Goal: Task Accomplishment & Management: Complete application form

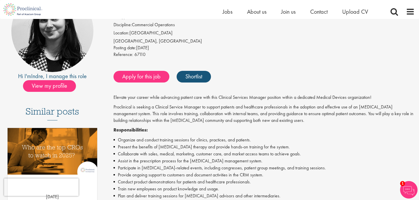
scroll to position [85, 0]
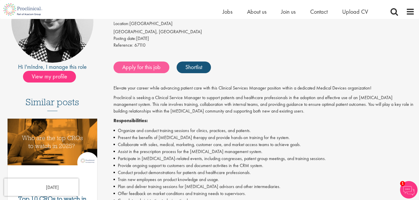
click at [148, 66] on link "Apply for this job" at bounding box center [142, 67] width 56 height 12
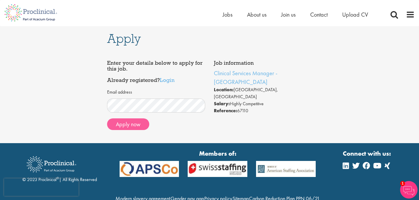
click at [138, 126] on button "Apply now" at bounding box center [128, 124] width 42 height 12
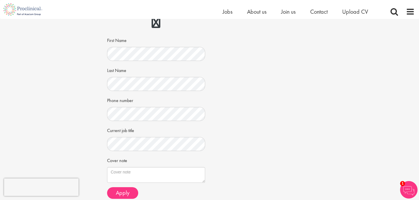
scroll to position [88, 0]
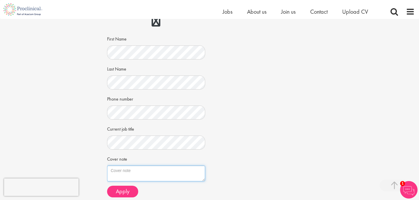
click at [117, 170] on textarea "Cover note" at bounding box center [156, 173] width 98 height 16
click at [204, 174] on textarea "Cover note" at bounding box center [156, 173] width 98 height 16
click at [203, 174] on textarea "Cover note" at bounding box center [156, 173] width 98 height 16
click at [203, 172] on textarea "Cover note" at bounding box center [156, 173] width 98 height 16
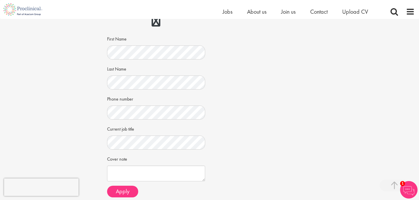
scroll to position [0, 0]
click at [250, 122] on div "Job information Clinical Services Manager - Nürnberg Location: Nürnberg, German…" at bounding box center [210, 82] width 214 height 240
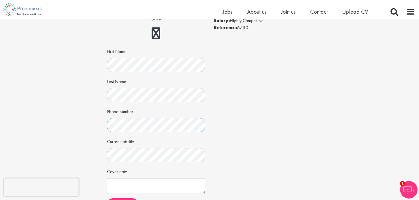
scroll to position [91, 0]
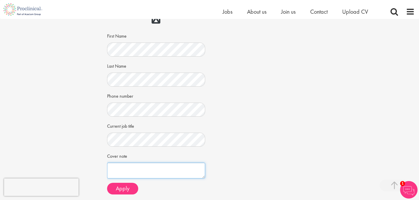
click at [119, 166] on textarea "Cover note" at bounding box center [156, 171] width 98 height 16
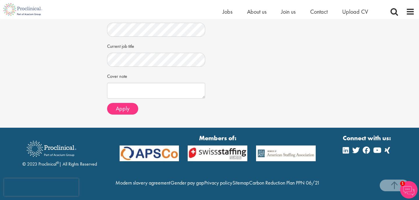
scroll to position [181, 0]
click at [140, 83] on textarea "Cover note" at bounding box center [156, 91] width 98 height 16
paste textarea "Dear Ms. Stankeviciute, I am excited to apply for the Clinical Services Manager…"
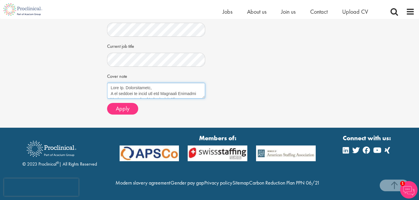
scroll to position [0, 0]
click at [160, 83] on textarea "Cover note" at bounding box center [156, 91] width 98 height 16
click at [156, 83] on textarea "Cover note" at bounding box center [156, 91] width 98 height 16
drag, startPoint x: 143, startPoint y: 80, endPoint x: 166, endPoint y: 79, distance: 23.0
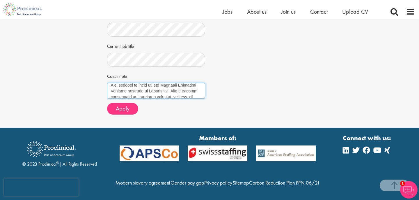
click at [166, 83] on textarea "Cover note" at bounding box center [156, 91] width 98 height 16
click at [160, 83] on textarea "Cover note" at bounding box center [156, 91] width 98 height 16
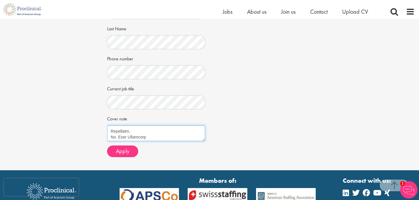
scroll to position [128, 0]
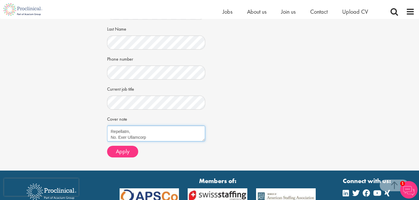
click at [163, 134] on textarea "Cover note" at bounding box center [156, 134] width 98 height 16
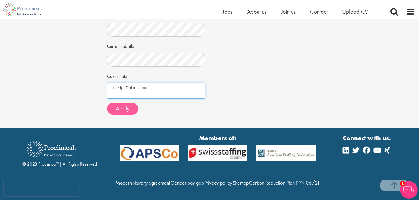
scroll to position [181, 0]
type textarea "Dear Ms. Stankeviciute, I am excited to apply for the Clinical Services Manager…"
click at [122, 105] on span "Apply" at bounding box center [123, 109] width 14 height 8
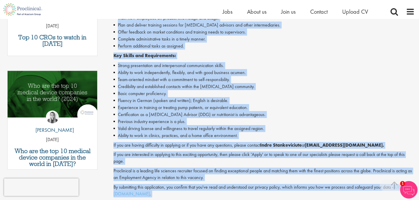
scroll to position [320, 0]
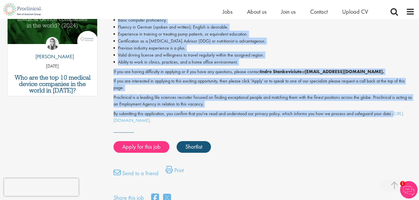
drag, startPoint x: 112, startPoint y: 90, endPoint x: 404, endPoint y: 110, distance: 292.8
copy div "Elevate your career while advancing patient care with this Clinical Services Ma…"
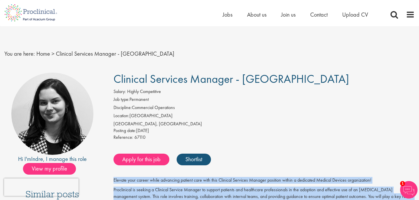
scroll to position [0, 0]
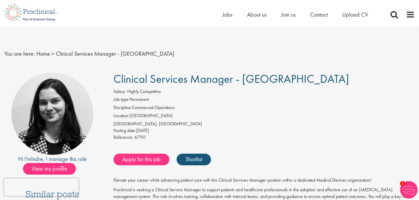
click at [197, 134] on div "Reference: 67110" at bounding box center [264, 138] width 301 height 8
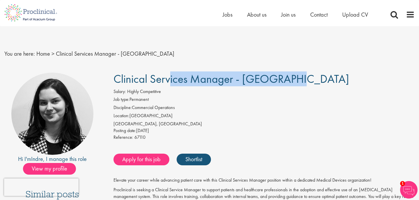
drag, startPoint x: 114, startPoint y: 80, endPoint x: 232, endPoint y: 77, distance: 118.6
click at [232, 77] on span "Clinical Services Manager - [GEOGRAPHIC_DATA]" at bounding box center [232, 78] width 236 height 15
copy span "Clinical Services Manager"
